Goal: Information Seeking & Learning: Stay updated

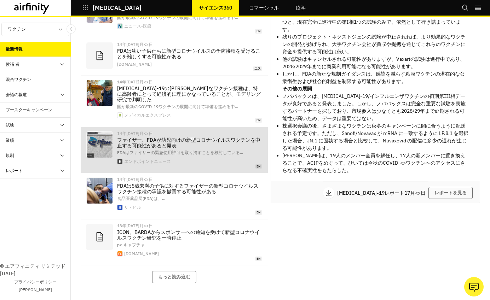
scroll to position [264, 0]
click at [142, 137] on p "ファイザー、FDAが幼児向けの新型コロナウイルスワクチンを中止する可能性があると発表" at bounding box center [189, 142] width 145 height 11
